Goal: Task Accomplishment & Management: Manage account settings

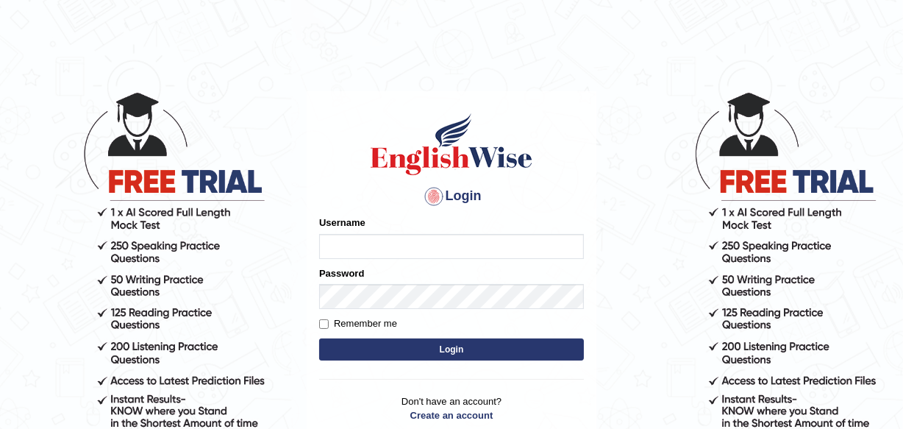
type input "Deborah_12"
drag, startPoint x: 0, startPoint y: 0, endPoint x: 392, endPoint y: 251, distance: 465.1
click at [392, 251] on input "Deborah_12" at bounding box center [451, 246] width 265 height 25
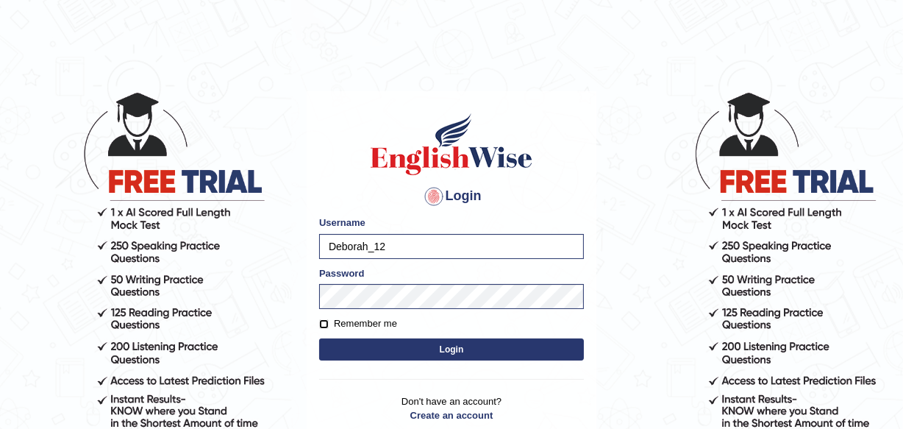
click at [328, 320] on input "Remember me" at bounding box center [324, 324] width 10 height 10
click at [324, 323] on input "Remember me" at bounding box center [324, 324] width 10 height 10
checkbox input "false"
